Goal: Transaction & Acquisition: Purchase product/service

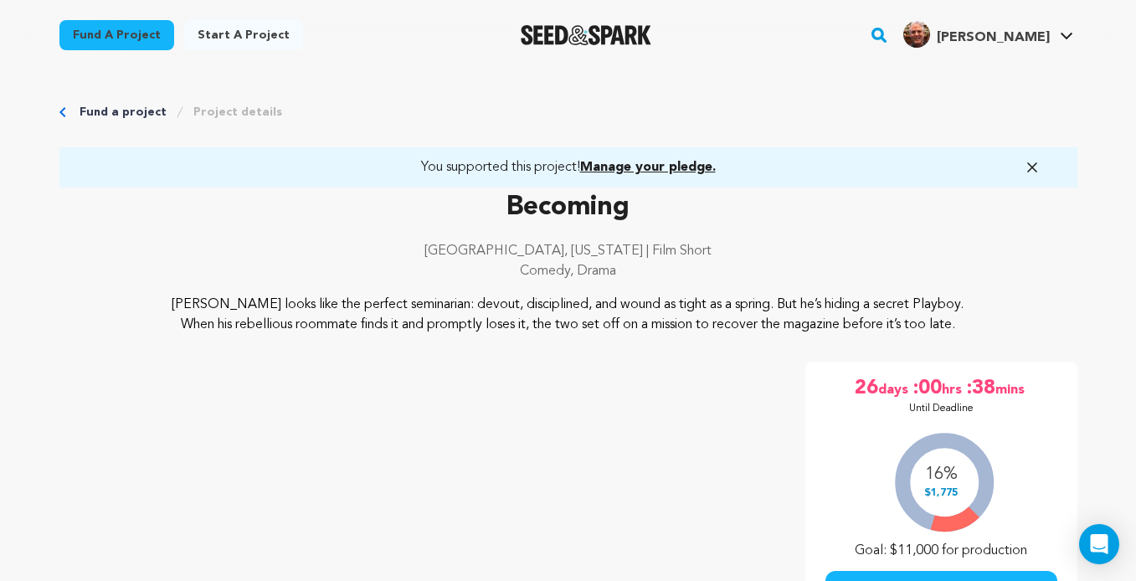
scroll to position [4185, 0]
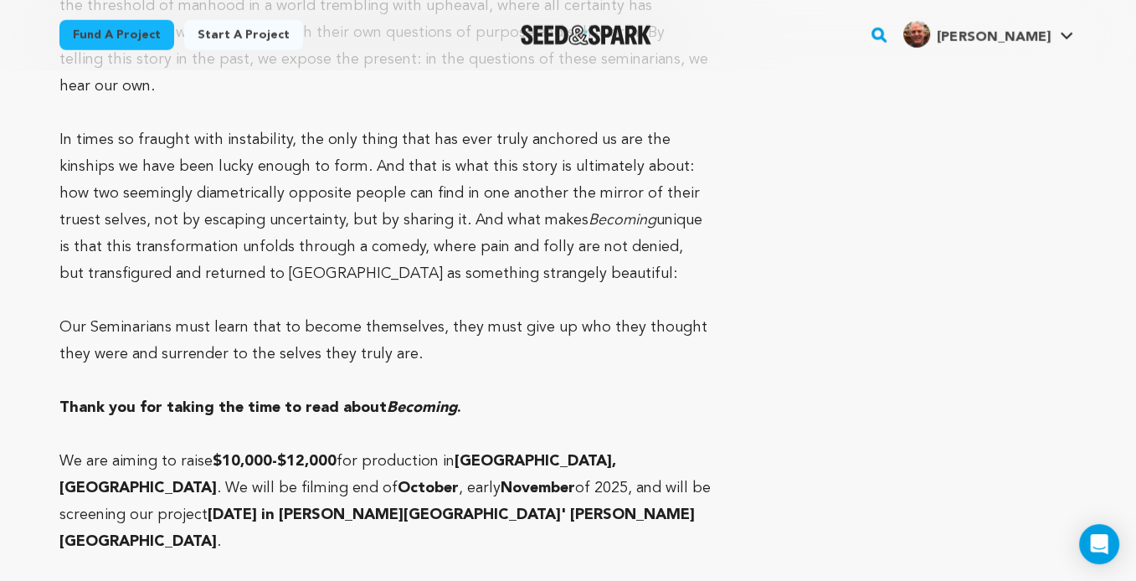
click at [602, 196] on p "In times so fraught with instability, the only thing that has ever truly anchor…" at bounding box center [385, 206] width 652 height 161
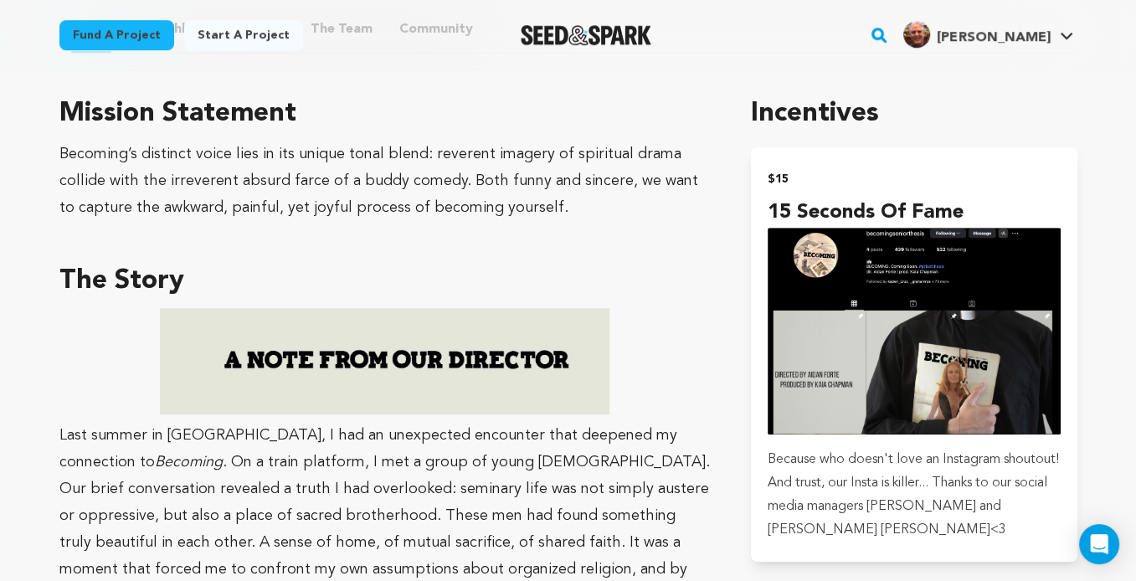
scroll to position [1172, 0]
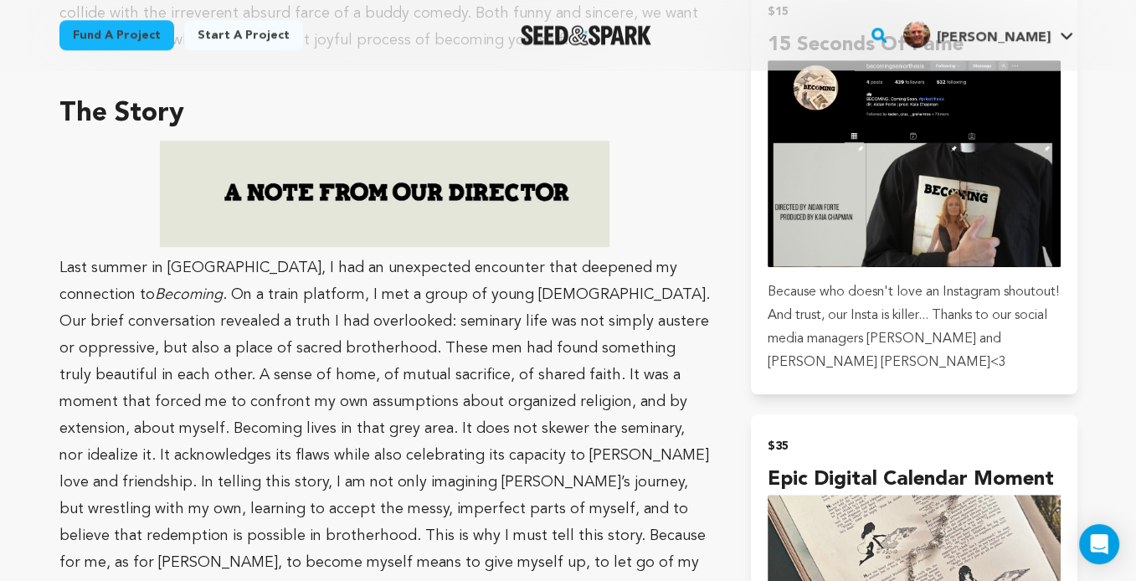
click at [821, 95] on img "submit" at bounding box center [914, 163] width 292 height 207
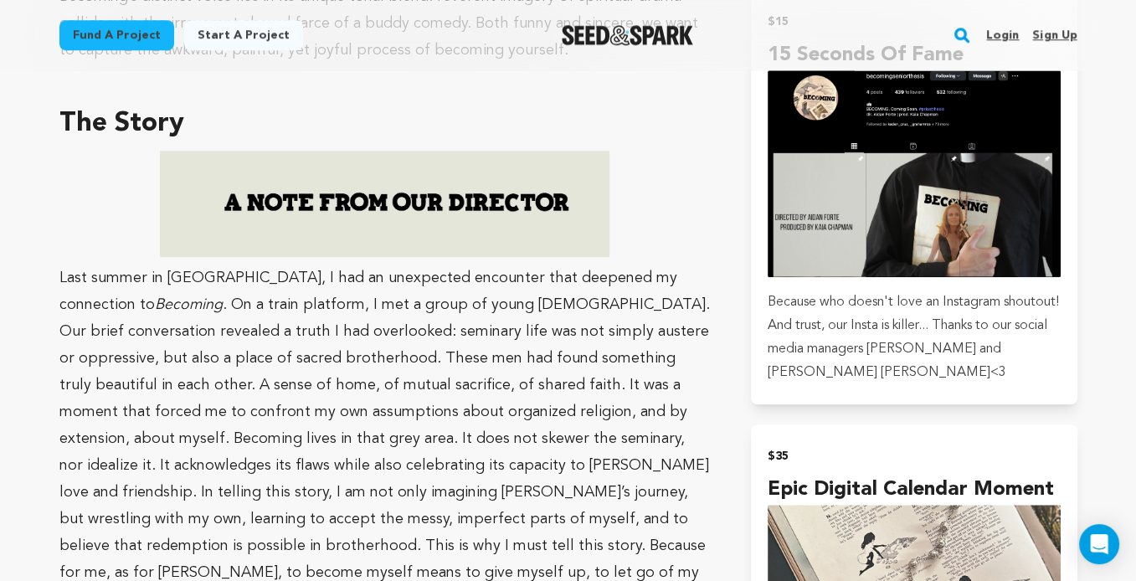
scroll to position [1004, 0]
